Goal: Book appointment/travel/reservation

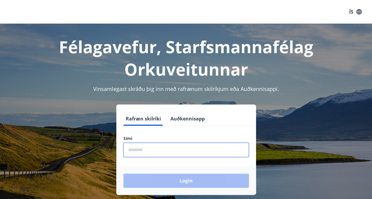
click at [151, 152] on input "phone" at bounding box center [185, 150] width 125 height 14
type input "********"
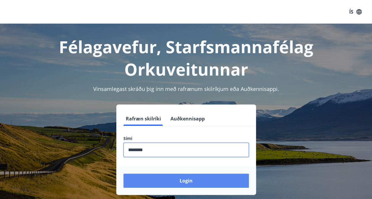
click at [180, 181] on button "Login" at bounding box center [185, 181] width 125 height 14
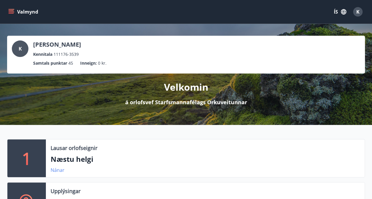
click at [59, 170] on link "Nánar" at bounding box center [58, 170] width 14 height 7
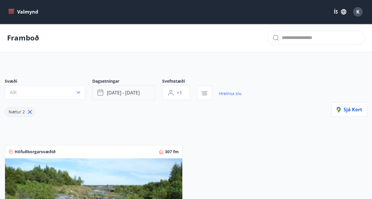
click at [138, 91] on span "[DATE] - [DATE]" at bounding box center [123, 93] width 33 height 7
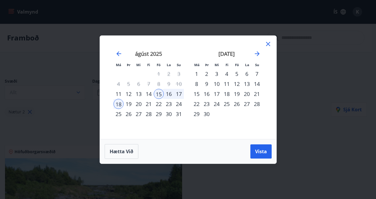
click at [259, 96] on div "21" at bounding box center [257, 94] width 10 height 10
click at [198, 103] on div "22" at bounding box center [197, 104] width 10 height 10
click at [151, 103] on div "21" at bounding box center [149, 104] width 10 height 10
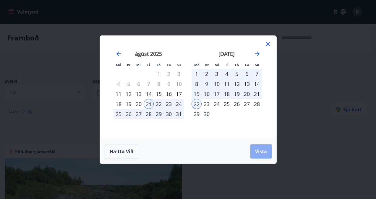
click at [261, 148] on button "Vista" at bounding box center [261, 152] width 21 height 14
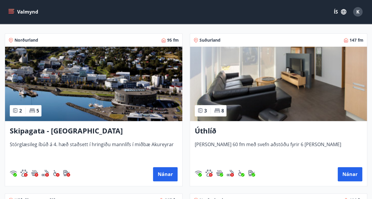
scroll to position [104, 0]
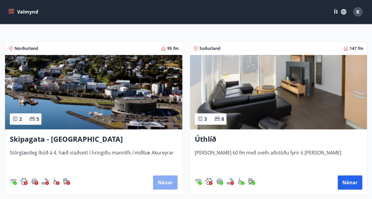
click at [168, 182] on button "Nánar" at bounding box center [165, 183] width 25 height 14
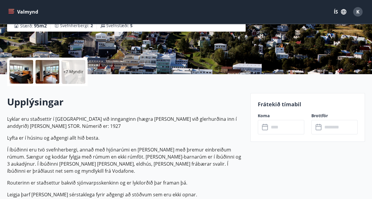
scroll to position [153, 0]
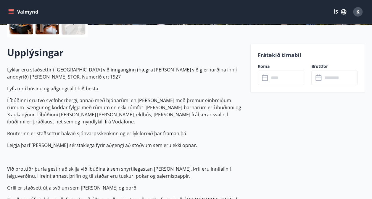
click at [283, 79] on input "text" at bounding box center [286, 78] width 35 height 14
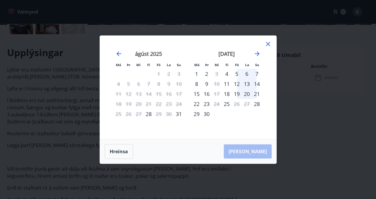
click at [237, 83] on div "12" at bounding box center [237, 84] width 10 height 10
click at [257, 85] on div "14" at bounding box center [257, 84] width 10 height 10
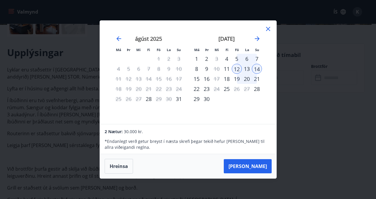
drag, startPoint x: 269, startPoint y: 29, endPoint x: 264, endPoint y: 38, distance: 10.4
click at [270, 29] on icon at bounding box center [268, 28] width 7 height 7
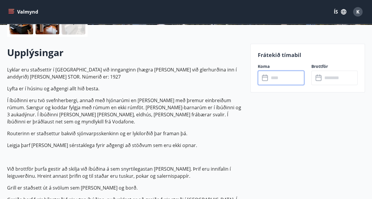
click at [294, 78] on input "text" at bounding box center [286, 78] width 35 height 14
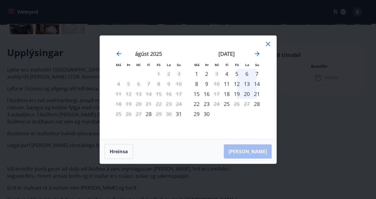
click at [348, 155] on div "Má Þr Mi Fi Fö La Su Má Þr Mi Fi Fö La Su [DATE] 1 2 3 4 5 6 7 8 9 10 11 12 13 …" at bounding box center [188, 99] width 376 height 199
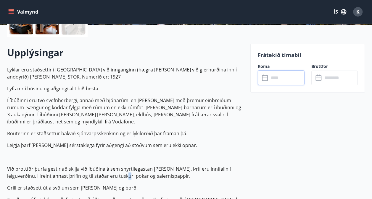
click at [117, 166] on p "Við brottför þurfa gestir að skilja við íbúðina á sem snyrtilegastan [PERSON_NA…" at bounding box center [125, 173] width 236 height 14
click at [284, 76] on input "text" at bounding box center [286, 78] width 35 height 14
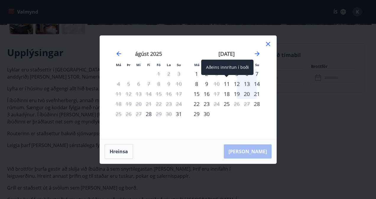
click at [227, 84] on div "11" at bounding box center [227, 84] width 10 height 10
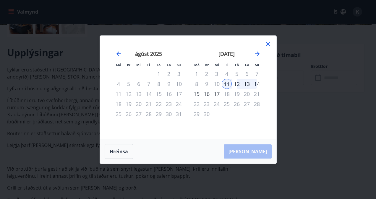
click at [259, 85] on div "14" at bounding box center [257, 84] width 10 height 10
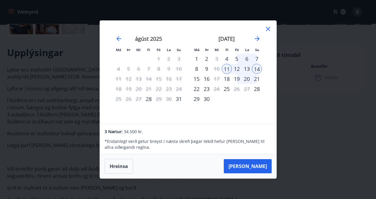
click at [267, 29] on icon at bounding box center [268, 28] width 7 height 7
